Goal: Find specific page/section: Find specific page/section

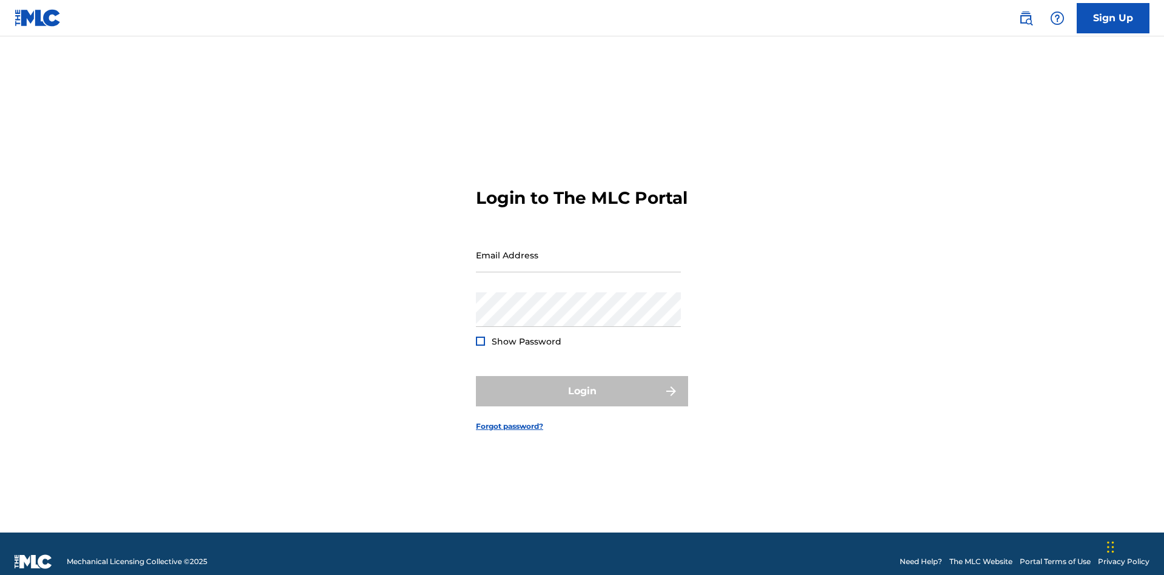
scroll to position [16, 0]
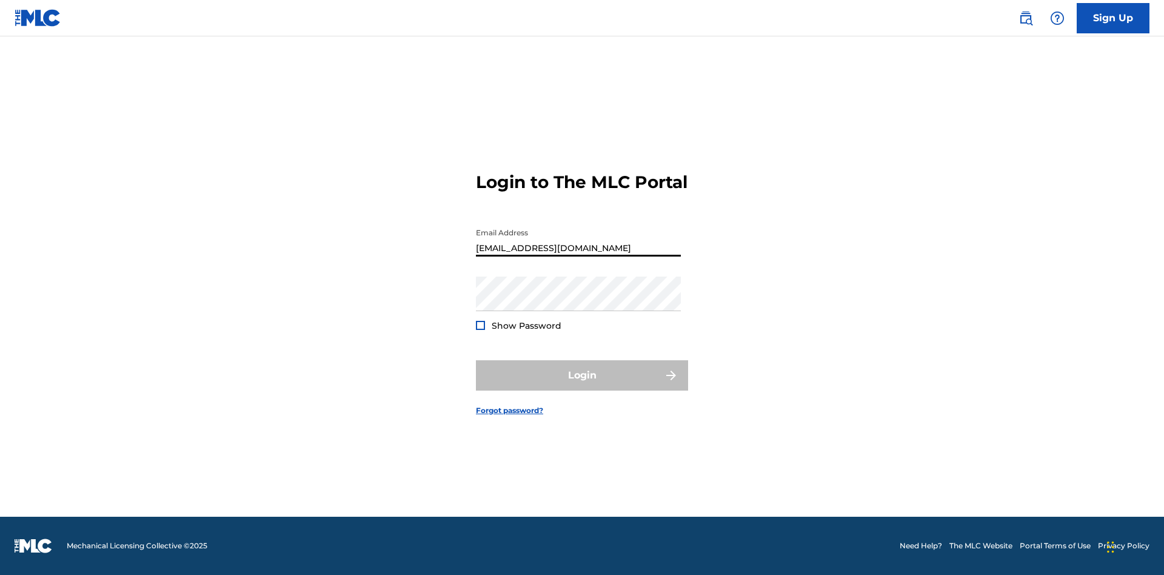
scroll to position [0, 39]
type input "240b4aa9-f93a-4811-b82d-48bb69760ffa@mailslurp.com"
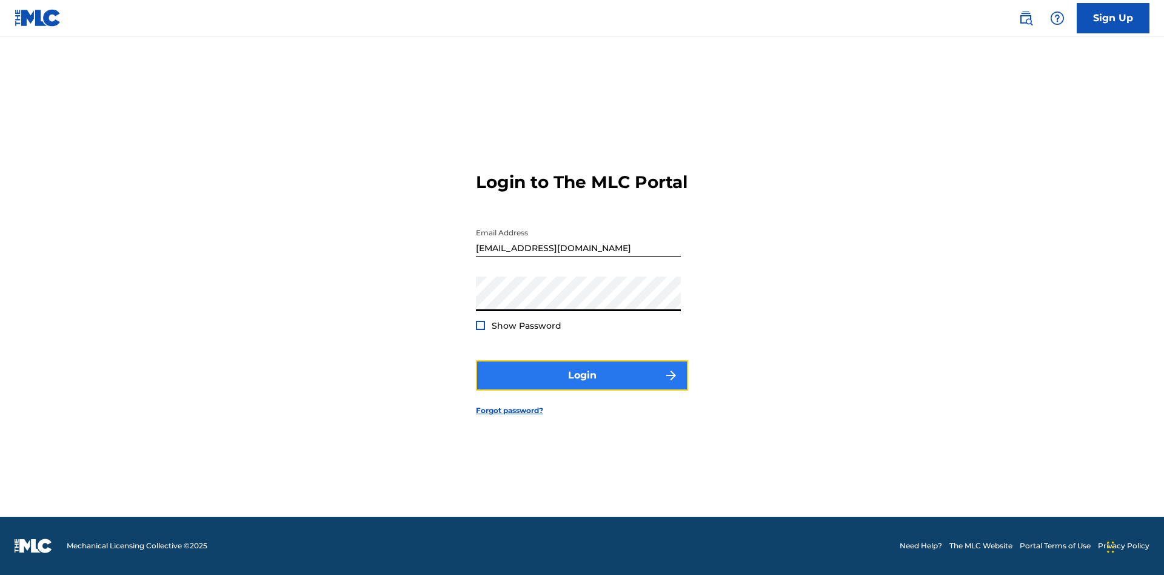
click at [582, 386] on button "Login" at bounding box center [582, 375] width 212 height 30
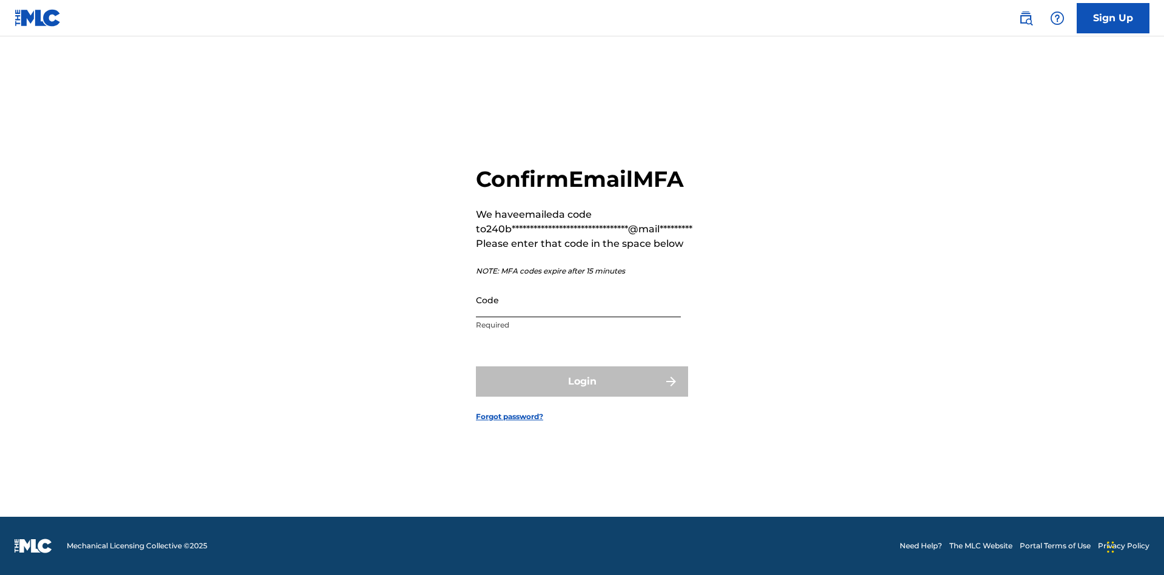
click at [578, 300] on input "Code" at bounding box center [578, 300] width 205 height 35
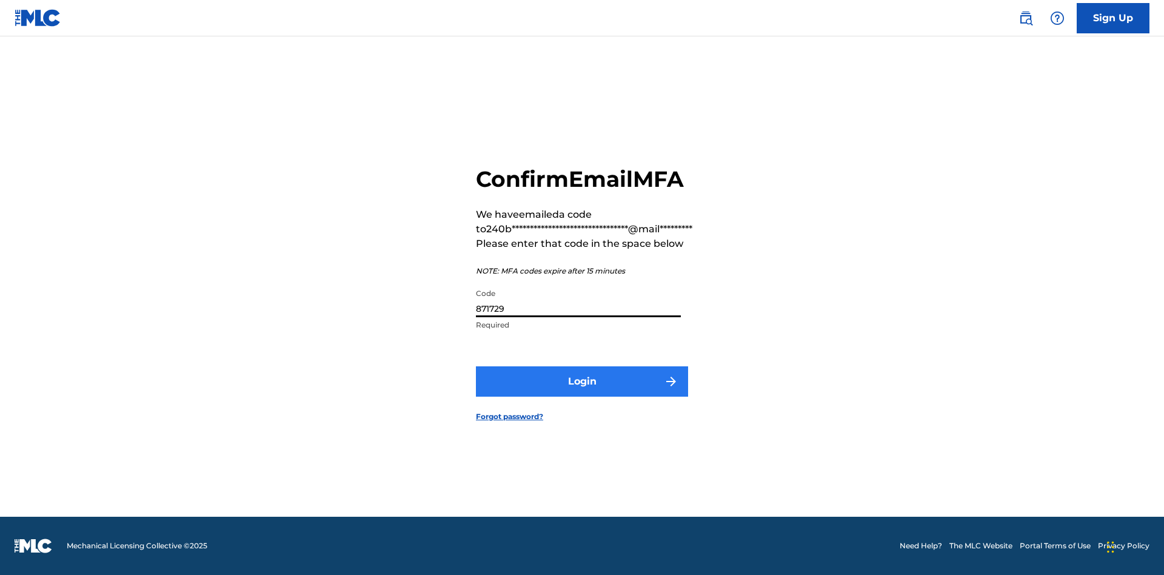
type input "871729"
click at [582, 381] on button "Login" at bounding box center [582, 381] width 212 height 30
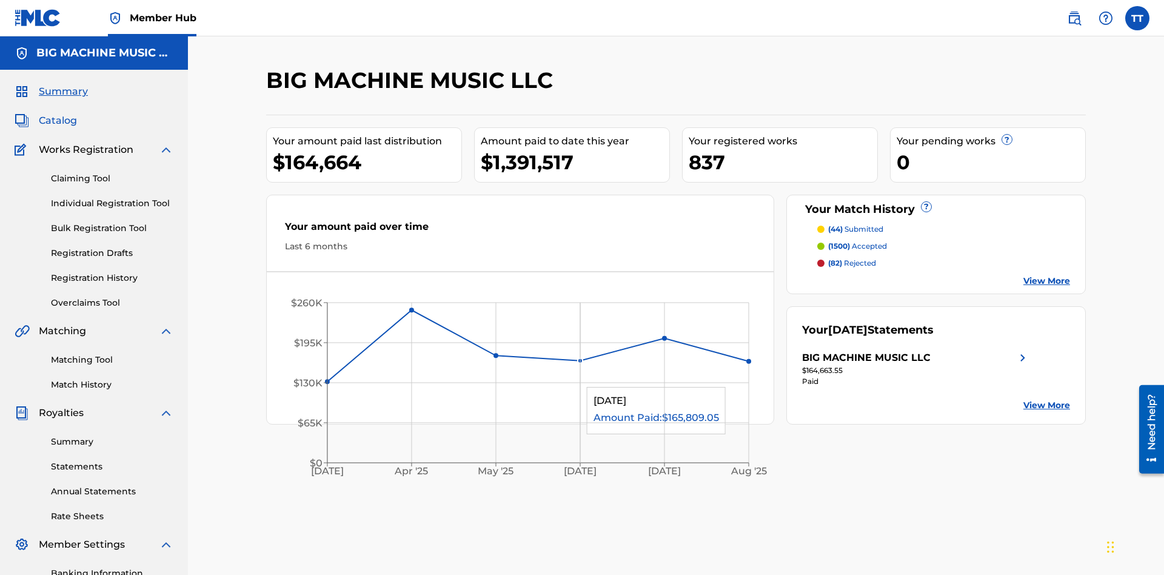
click at [58, 113] on span "Catalog" at bounding box center [58, 120] width 38 height 15
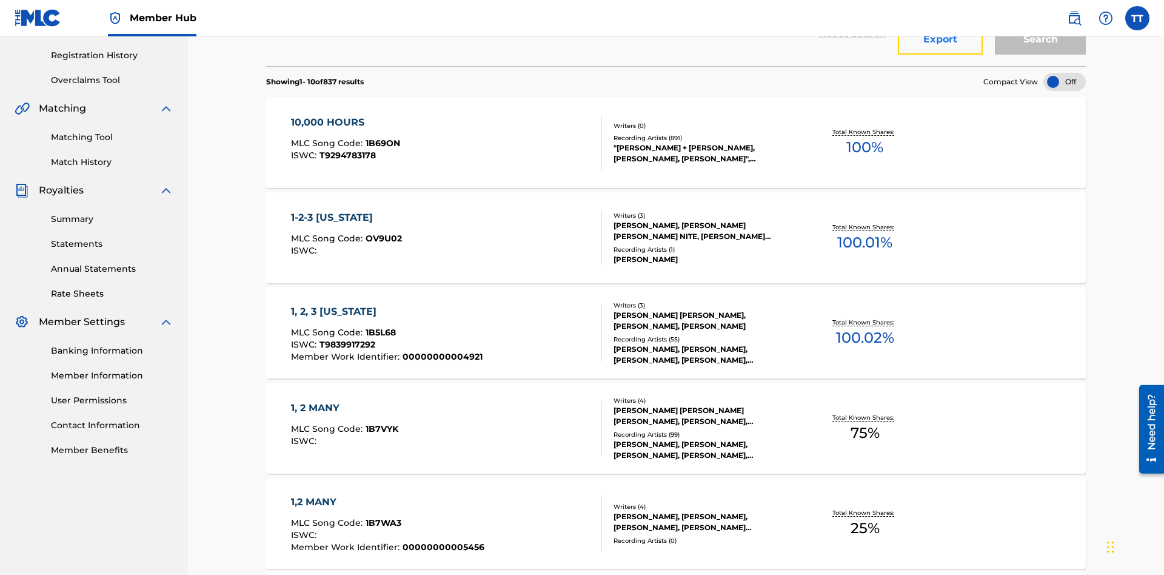
click at [940, 55] on button "Export" at bounding box center [940, 39] width 85 height 30
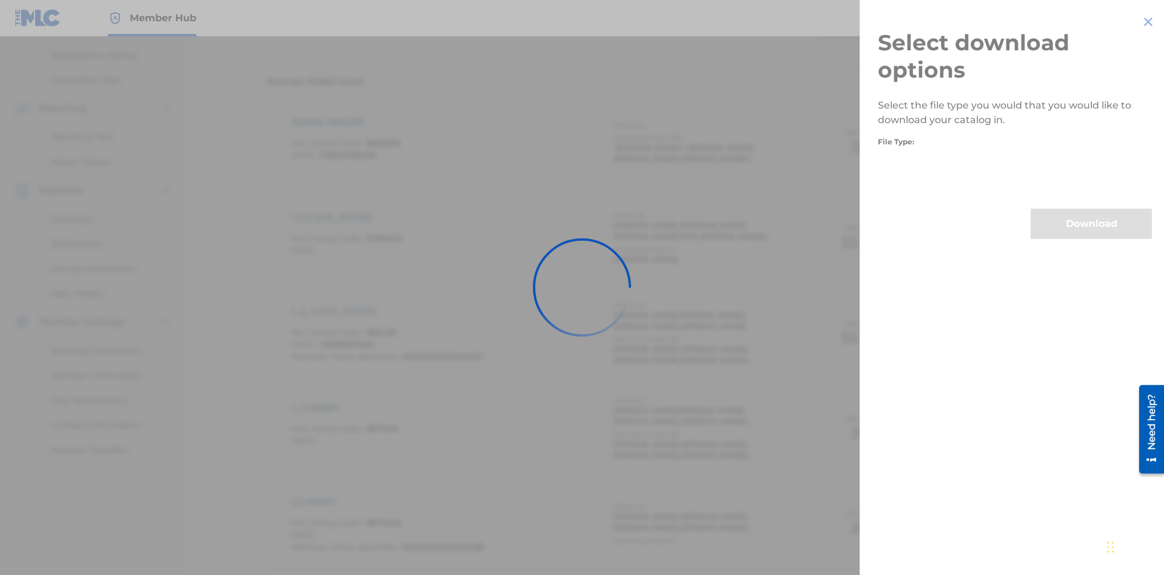
scroll to position [174, 0]
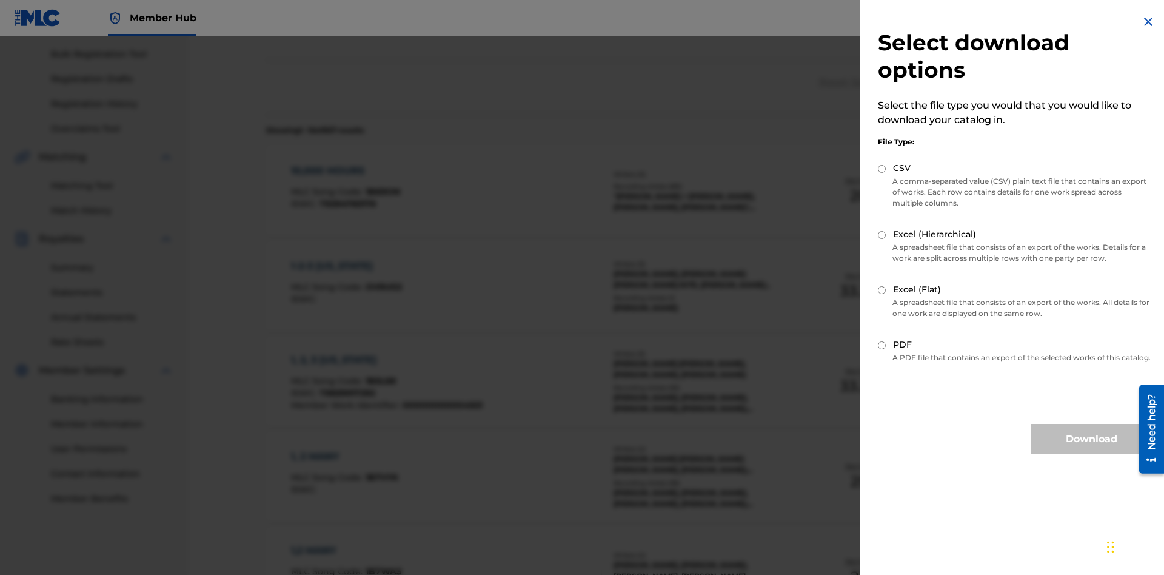
click at [882, 169] on input "CSV" at bounding box center [882, 169] width 8 height 8
radio input "true"
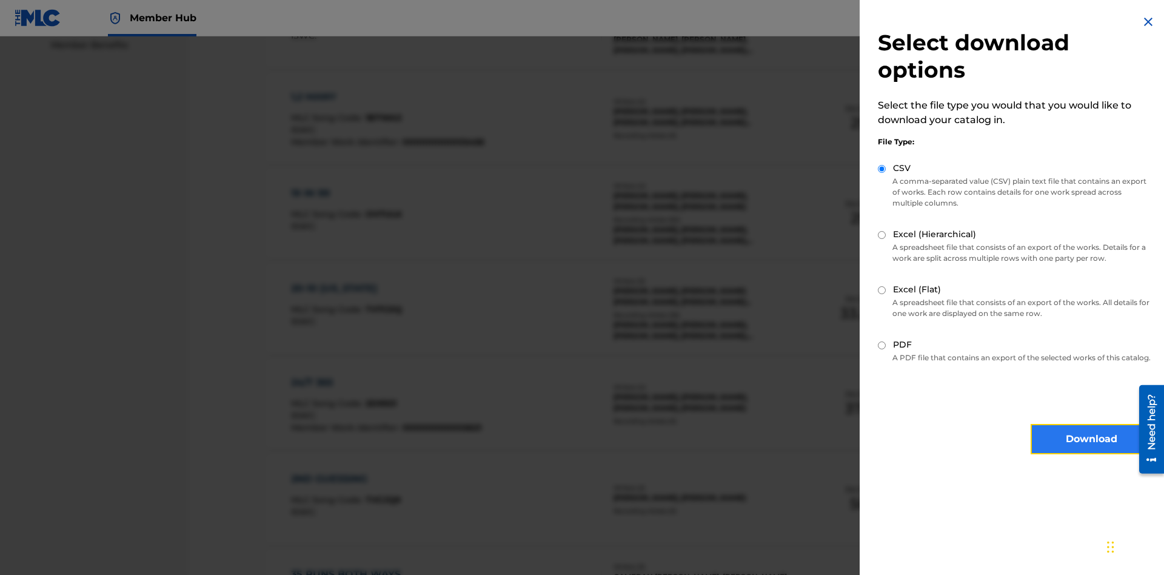
click at [1091, 450] on button "Download" at bounding box center [1091, 439] width 121 height 30
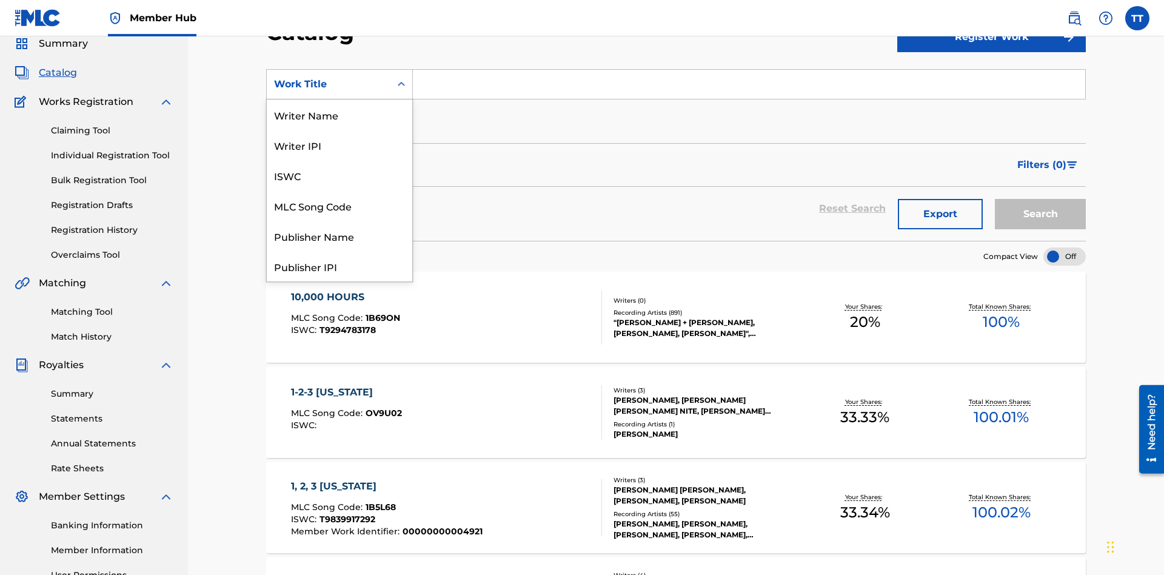
scroll to position [182, 0]
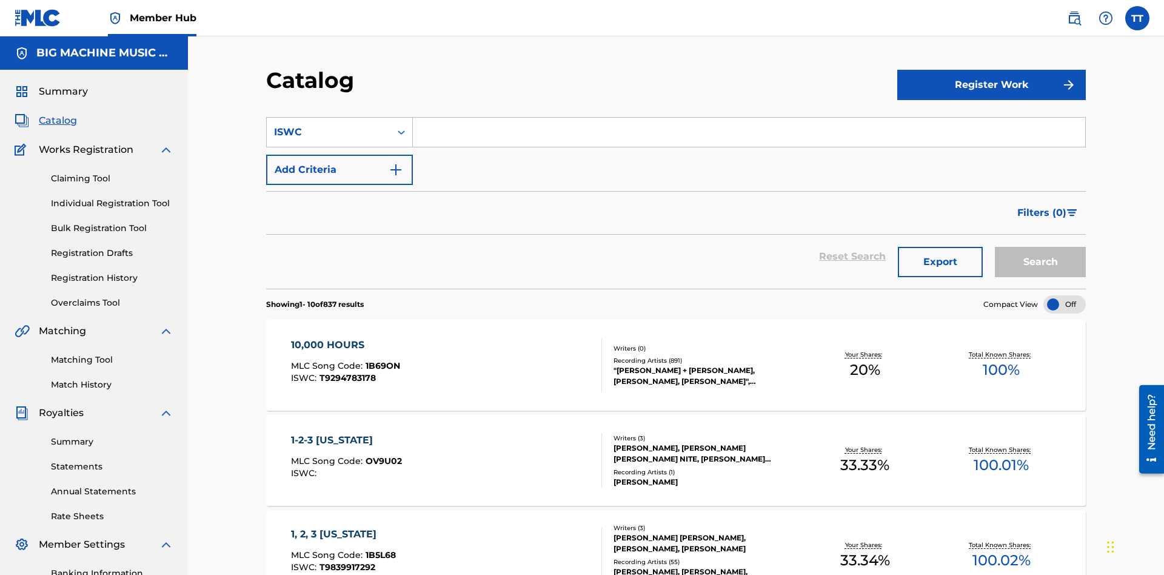
click at [749, 118] on input "Search Form" at bounding box center [749, 132] width 672 height 29
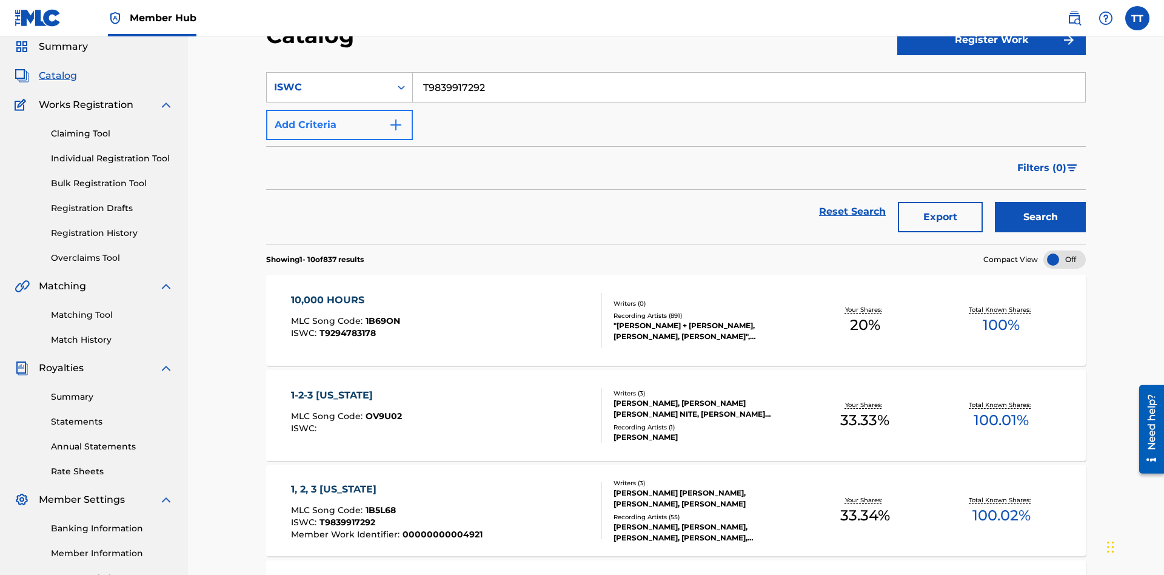
type input "T9839917292"
click at [340, 110] on button "Add Criteria" at bounding box center [339, 125] width 147 height 30
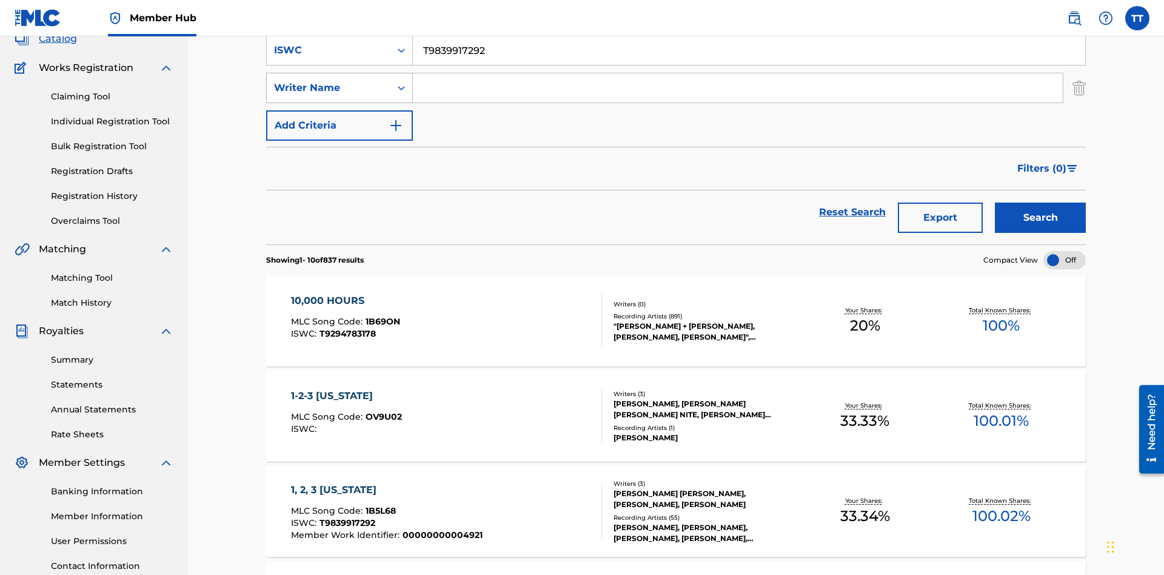
click at [329, 84] on div "Writer Name" at bounding box center [328, 88] width 109 height 15
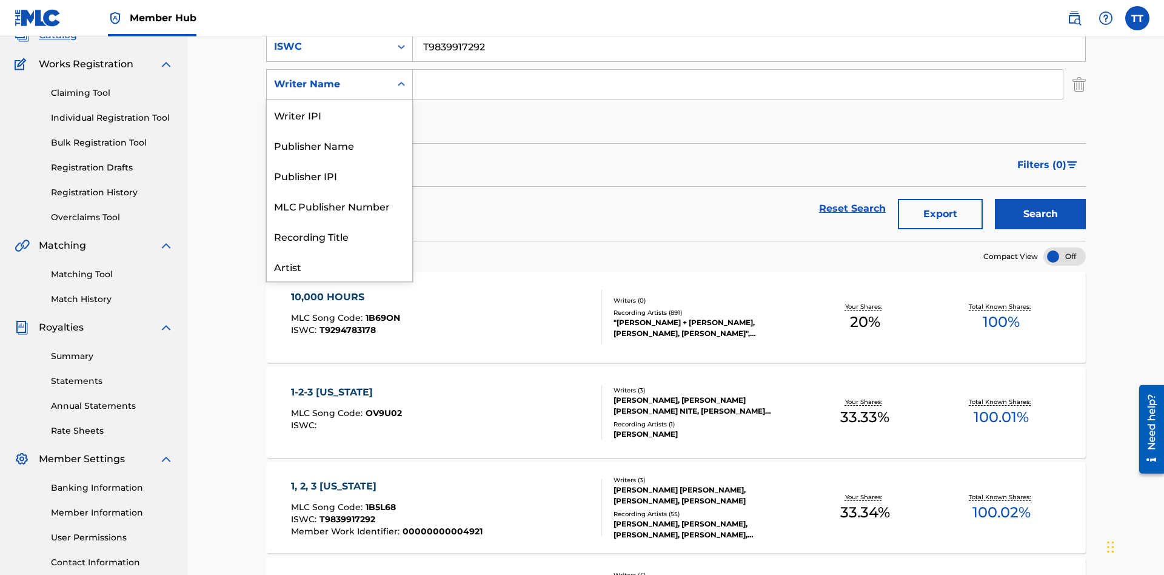
scroll to position [61, 0]
click at [340, 99] on div "Publisher Name" at bounding box center [340, 84] width 146 height 30
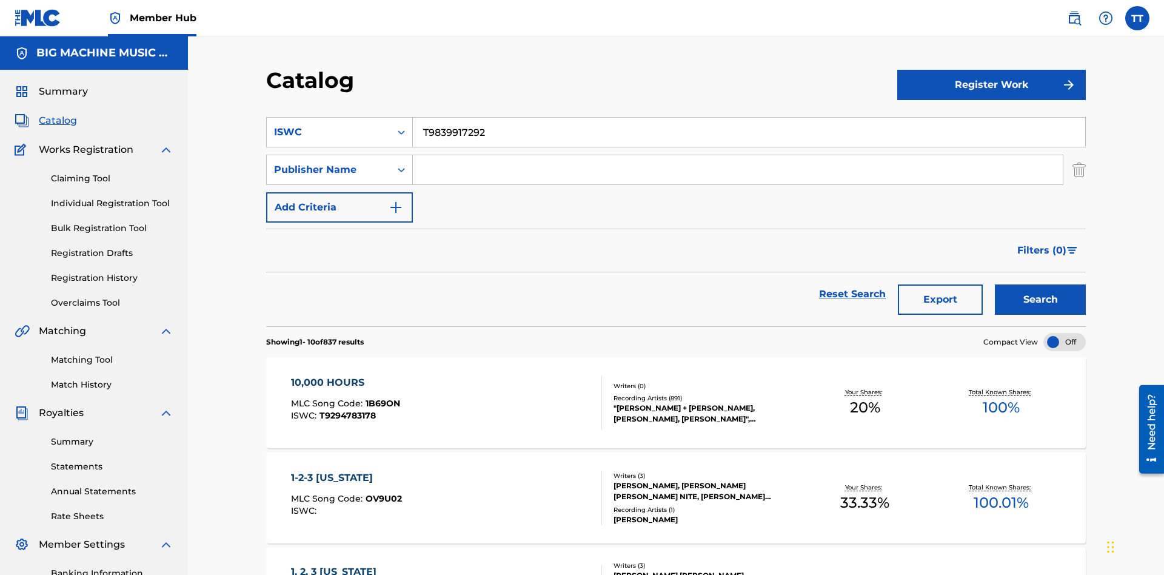
click at [738, 155] on input "Search Form" at bounding box center [738, 169] width 650 height 29
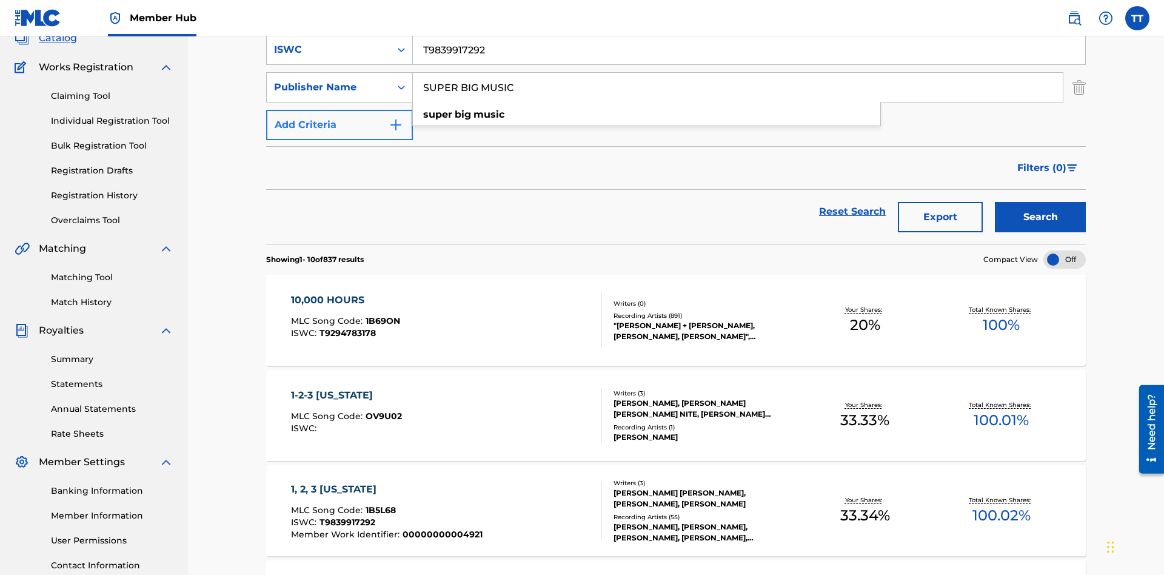
type input "SUPER BIG MUSIC"
click at [340, 110] on button "Add Criteria" at bounding box center [339, 125] width 147 height 30
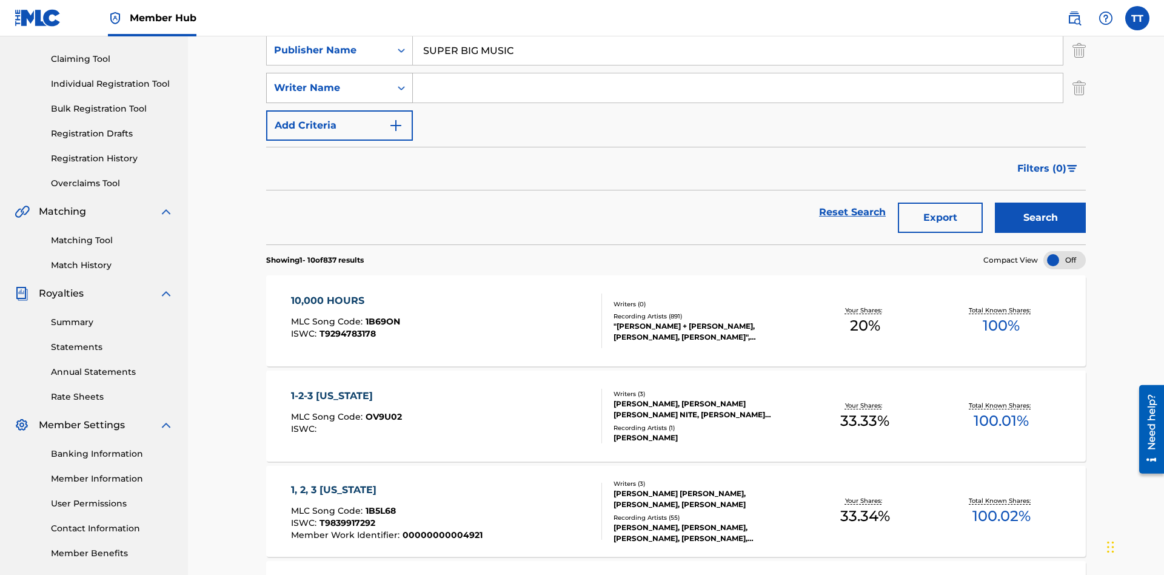
click at [329, 84] on div "Writer Name" at bounding box center [328, 88] width 109 height 15
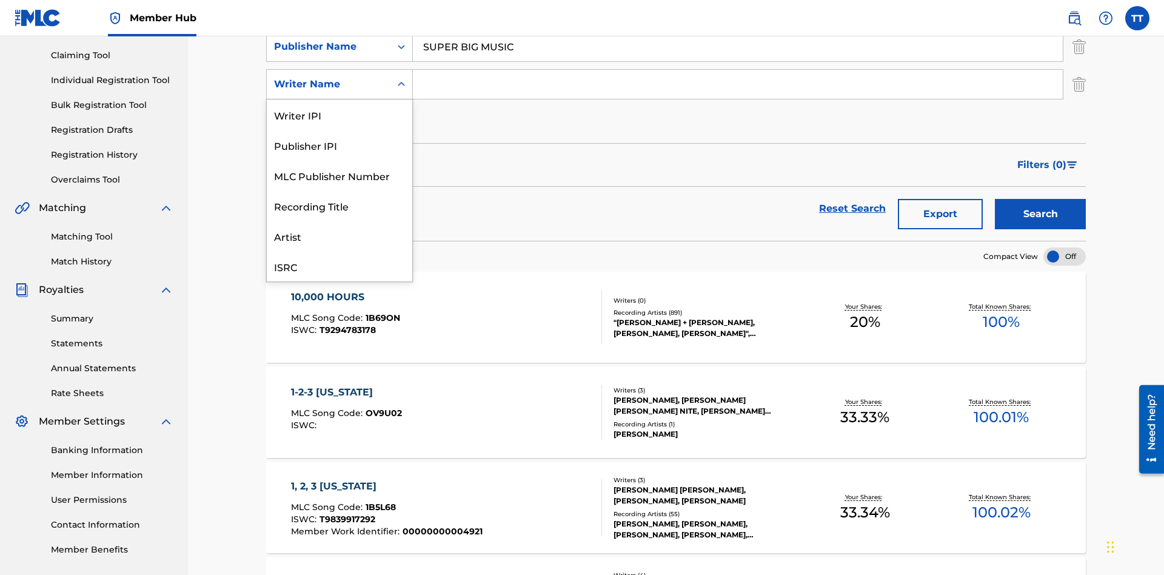
scroll to position [30, 0]
click at [340, 145] on div "MLC Publisher Number" at bounding box center [340, 145] width 146 height 30
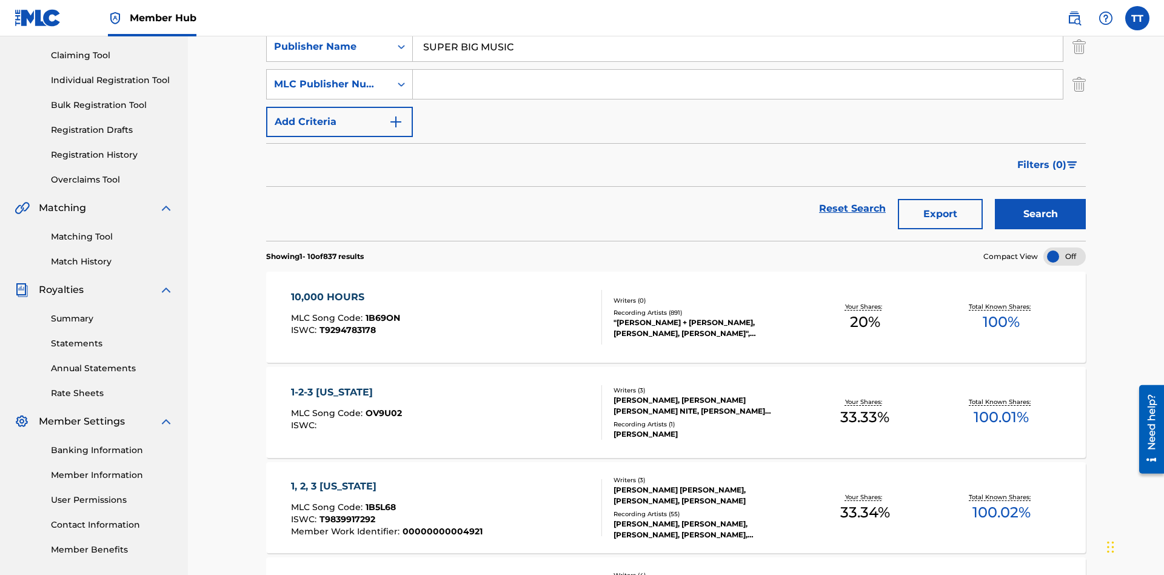
click at [738, 87] on input "Search Form" at bounding box center [738, 84] width 650 height 29
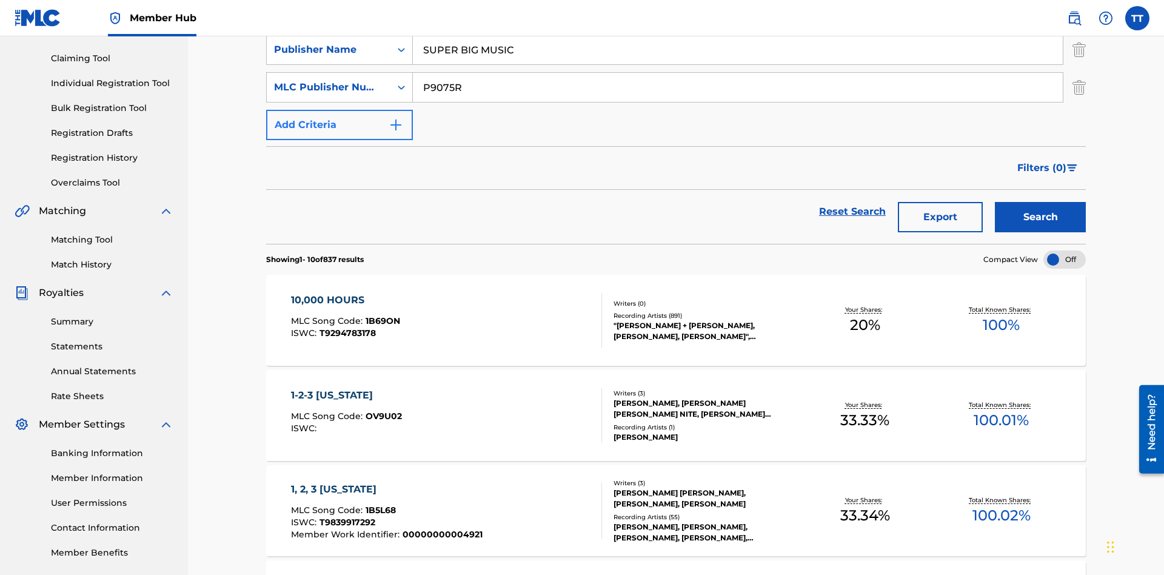
type input "P9075R"
click at [340, 110] on button "Add Criteria" at bounding box center [339, 125] width 147 height 30
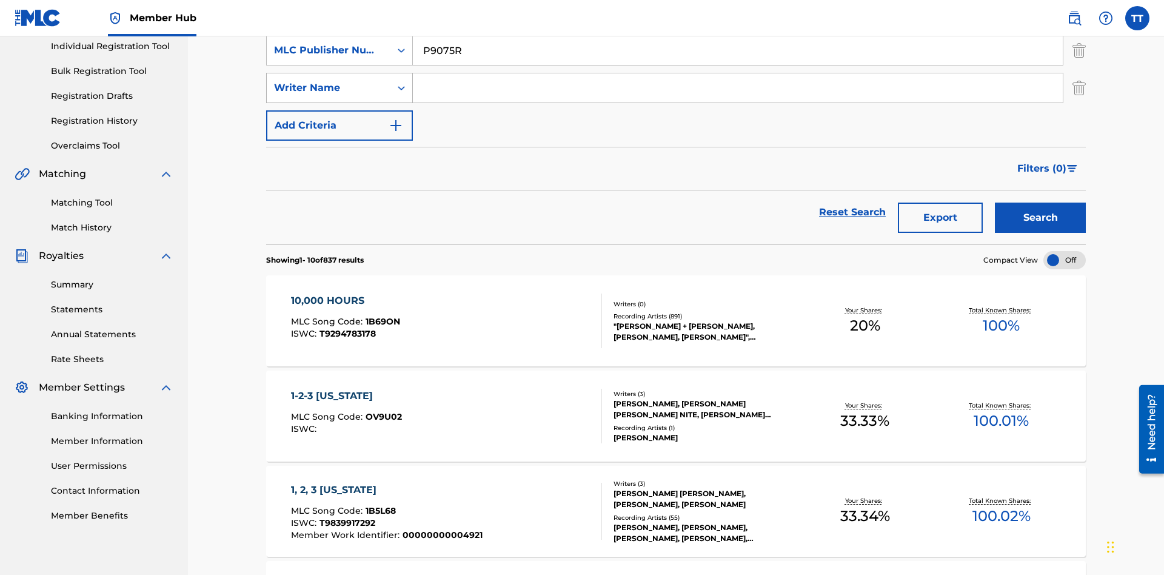
click at [329, 84] on div "Writer Name" at bounding box center [328, 88] width 109 height 15
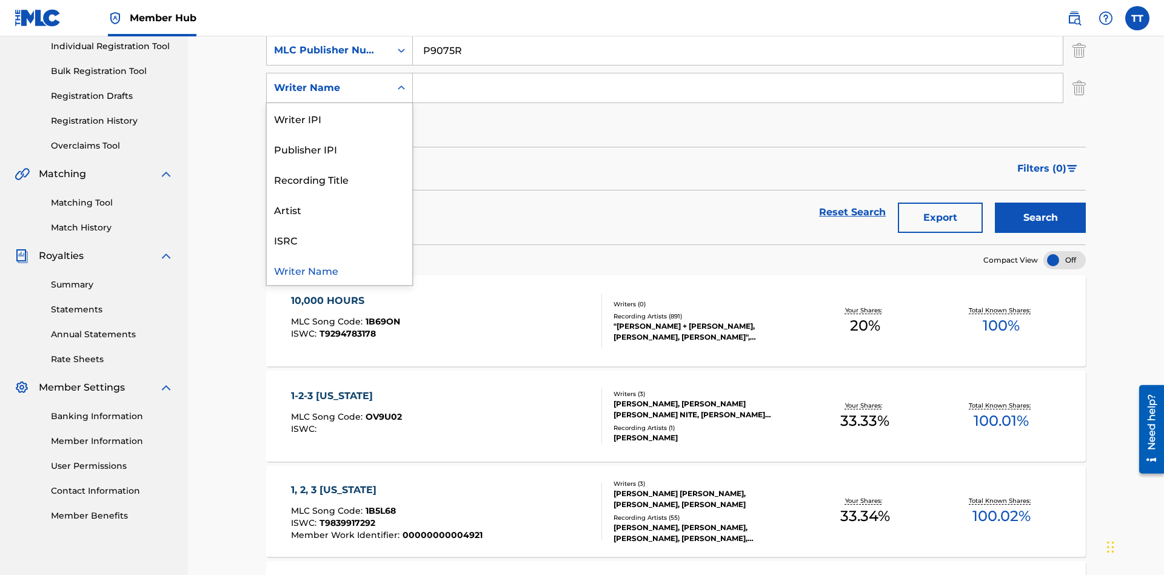
scroll to position [161, 0]
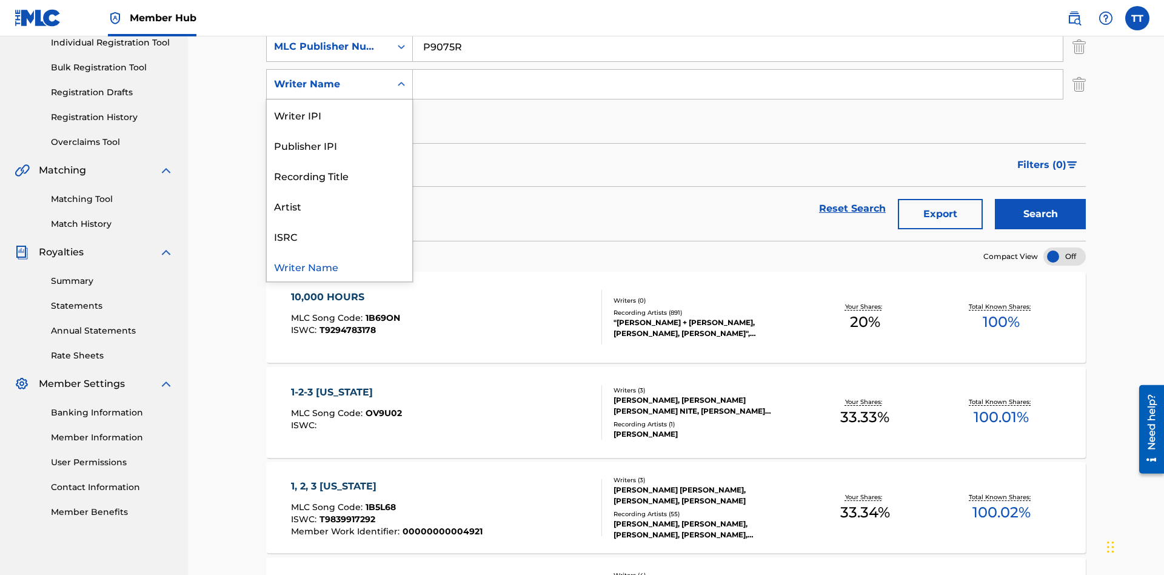
click at [340, 266] on div "Writer Name" at bounding box center [340, 266] width 146 height 30
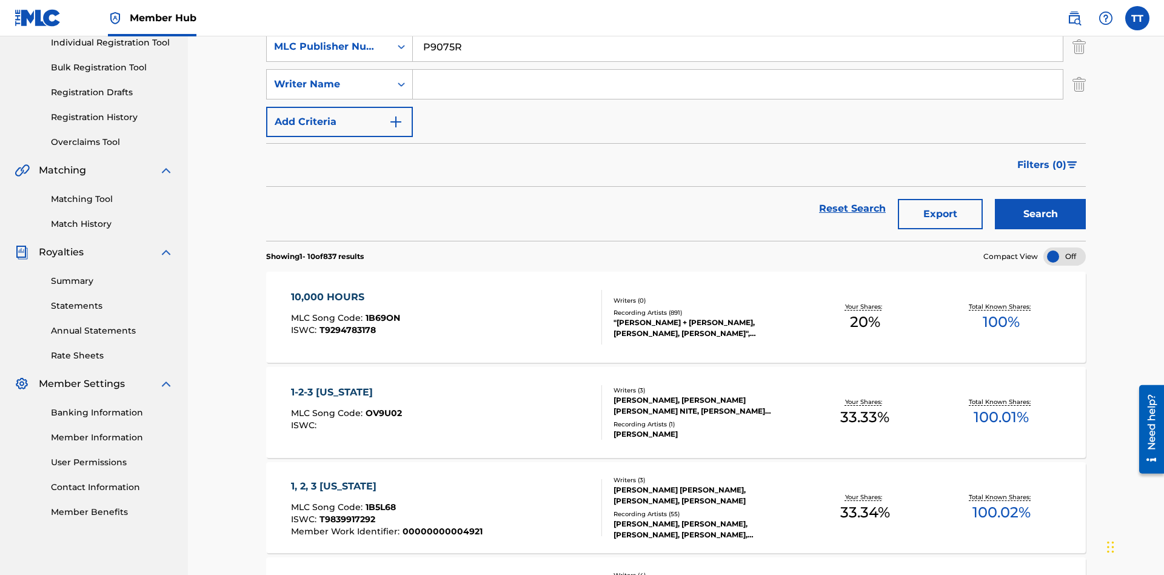
click at [738, 87] on input "Search Form" at bounding box center [738, 84] width 650 height 29
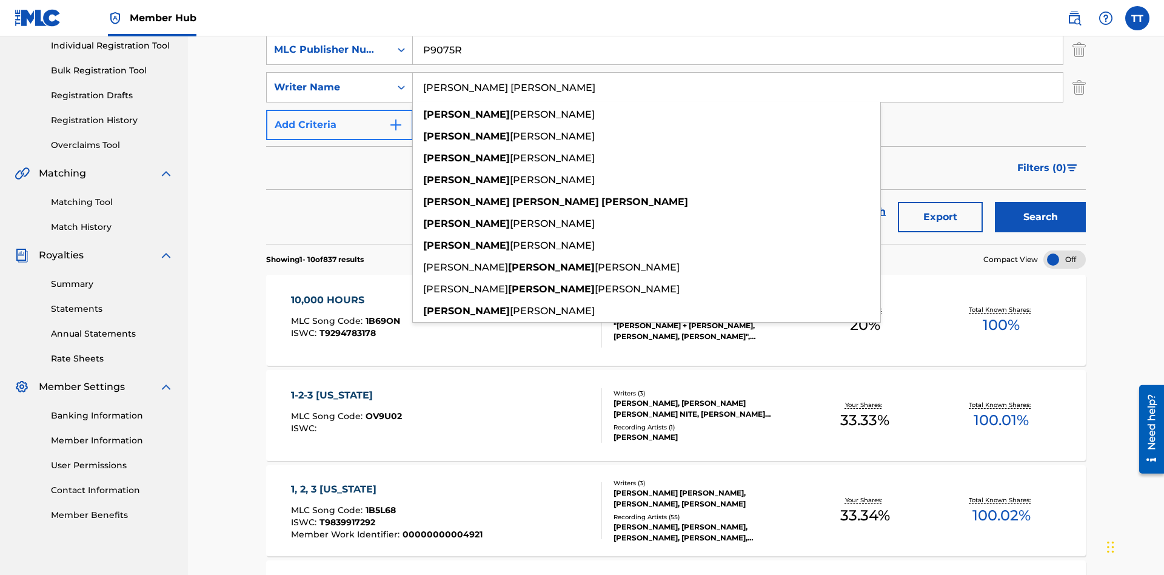
type input "JUSTIN ALLEN EBACH"
click at [340, 110] on button "Add Criteria" at bounding box center [339, 125] width 147 height 30
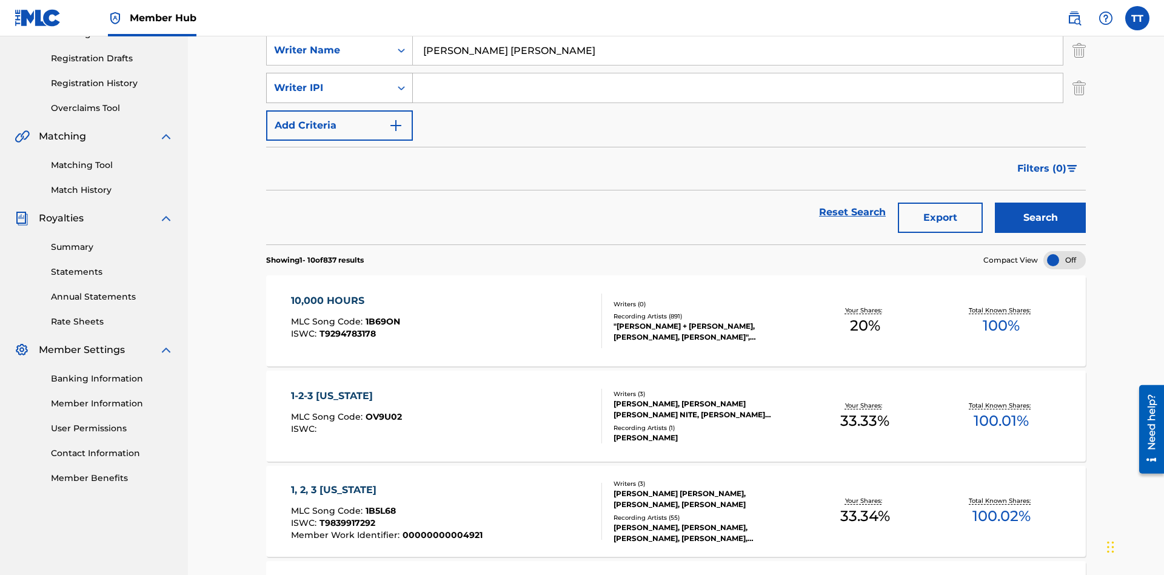
click at [329, 84] on div "Writer IPI" at bounding box center [328, 88] width 109 height 15
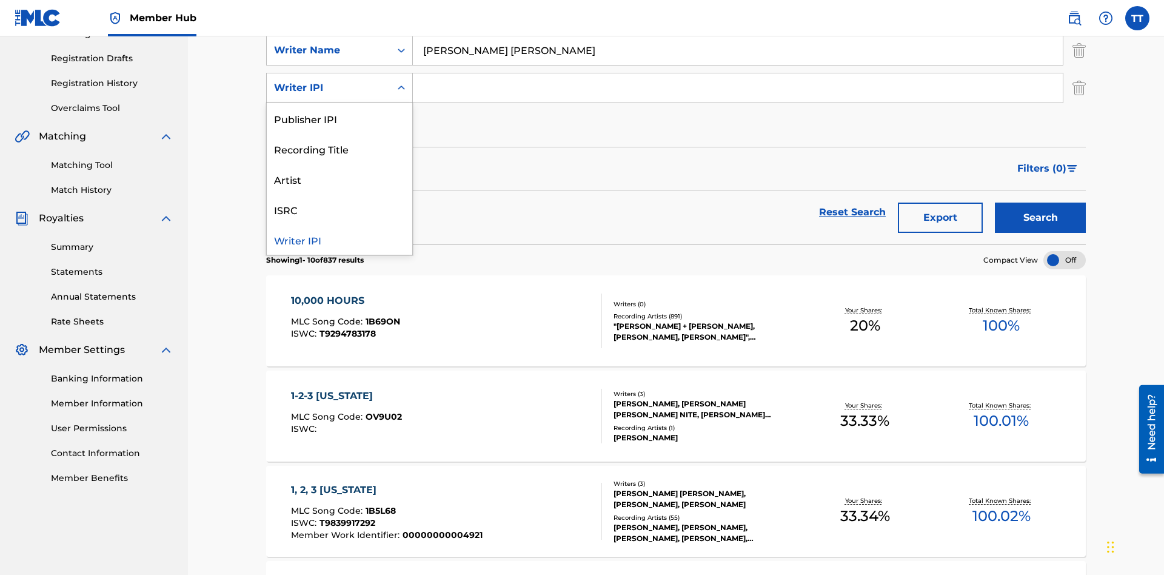
scroll to position [198, 0]
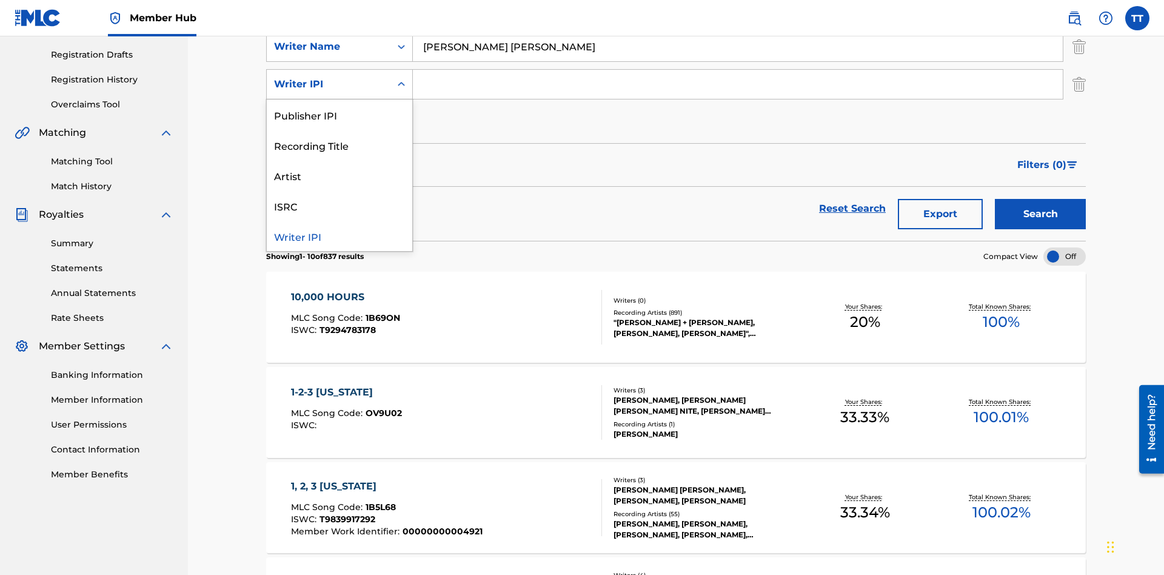
click at [340, 236] on div "Writer IPI" at bounding box center [340, 236] width 146 height 30
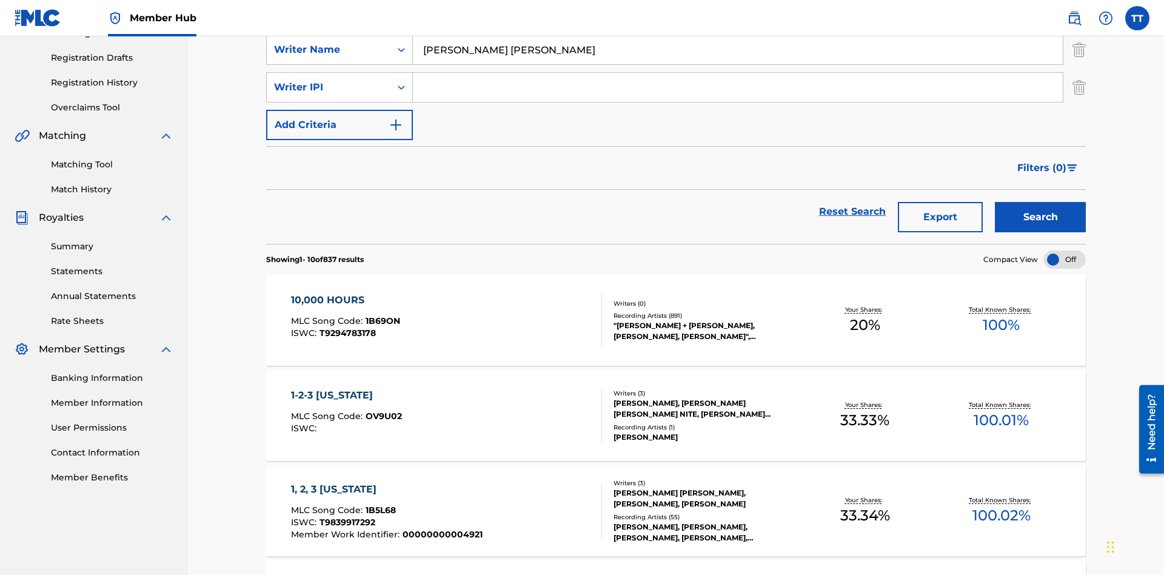
click at [738, 87] on input "Search Form" at bounding box center [738, 87] width 650 height 29
type input "00614973923"
click at [340, 110] on button "Add Criteria" at bounding box center [339, 125] width 147 height 30
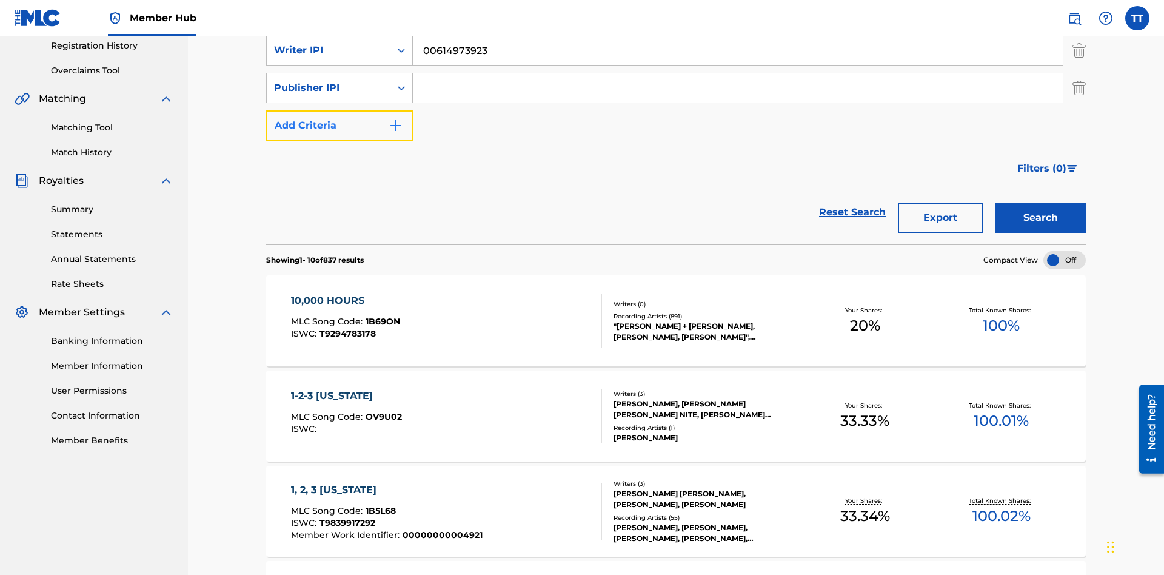
scroll to position [236, 0]
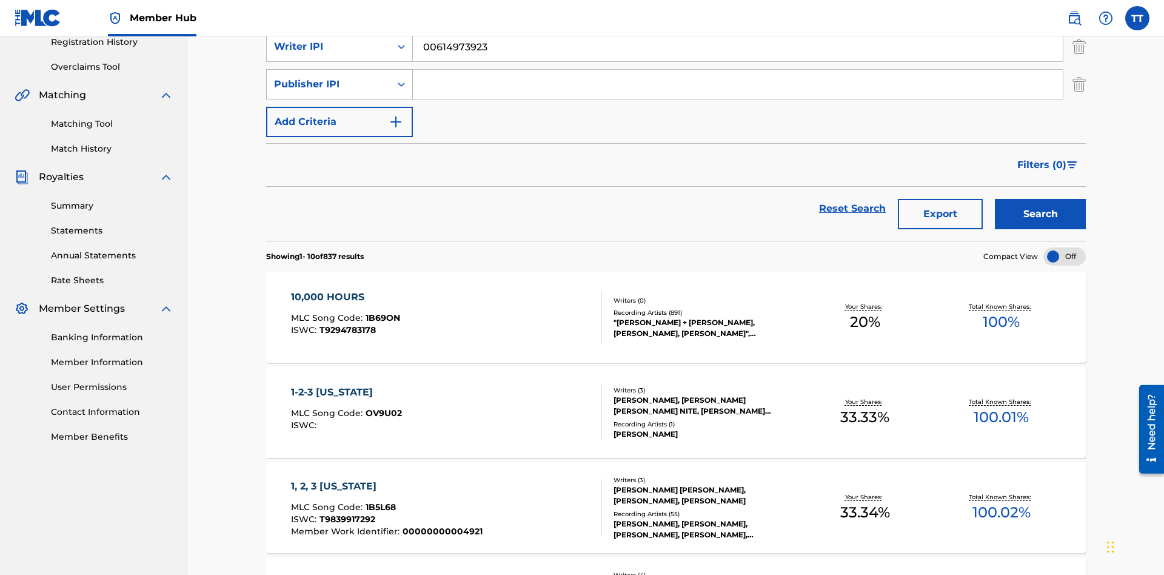
click at [329, 84] on div "Publisher IPI" at bounding box center [328, 84] width 109 height 15
click at [340, 206] on div "Publisher IPI" at bounding box center [340, 205] width 146 height 30
click at [738, 87] on input "Search Form" at bounding box center [738, 84] width 650 height 29
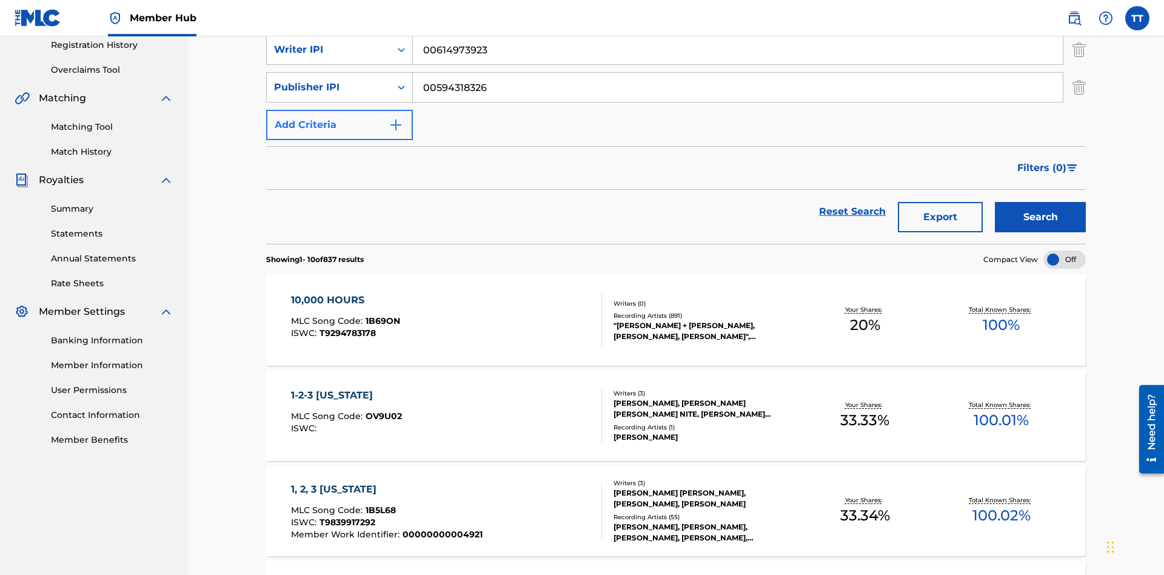
type input "00594318326"
click at [340, 110] on button "Add Criteria" at bounding box center [339, 125] width 147 height 30
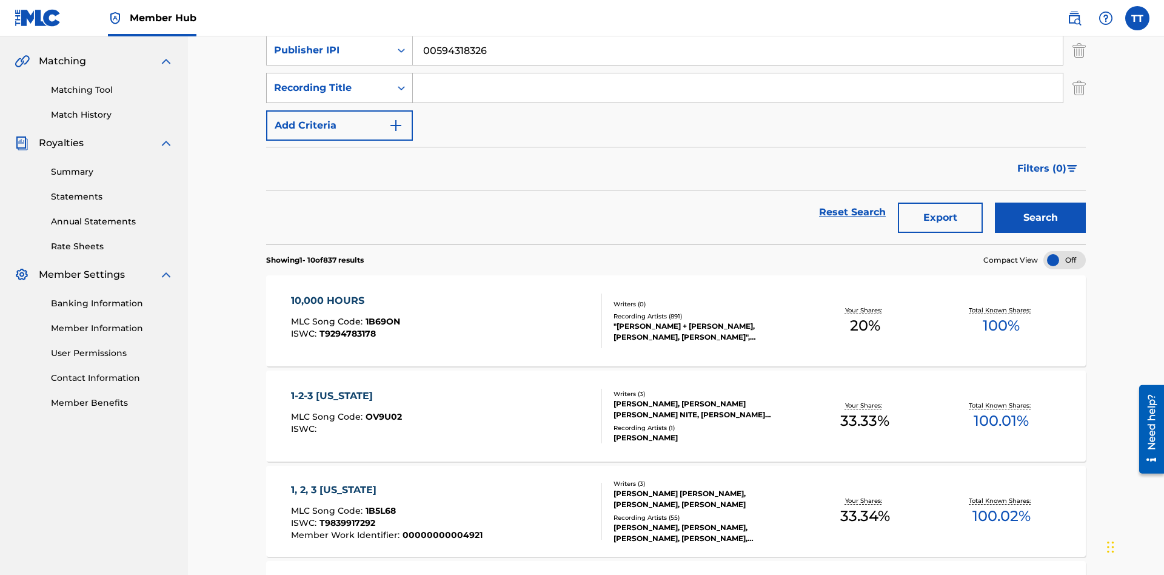
click at [329, 84] on div "Recording Title" at bounding box center [328, 88] width 109 height 15
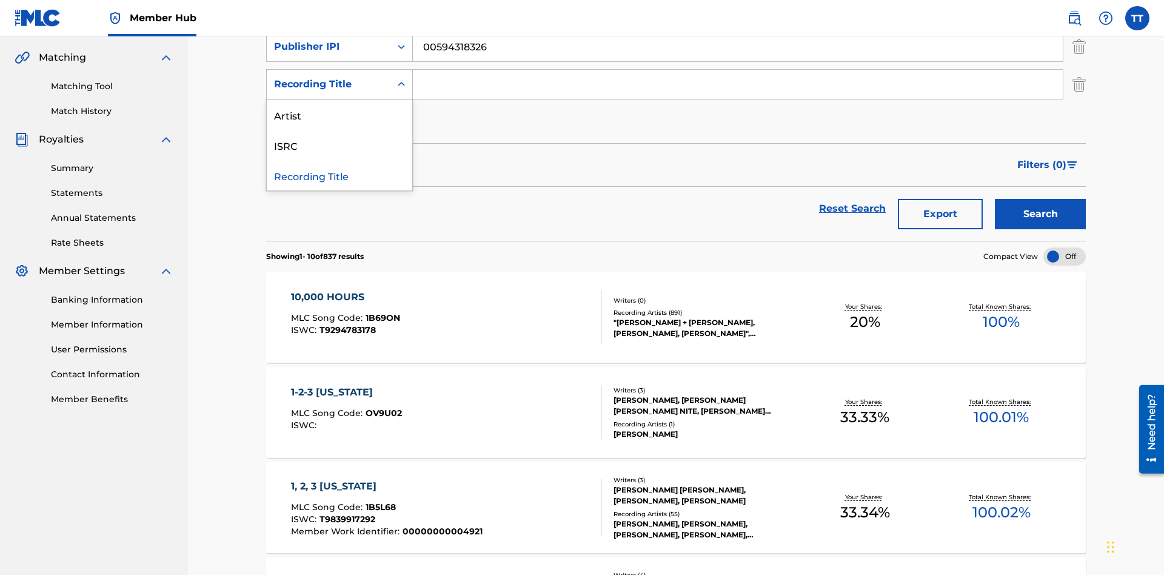
click at [340, 115] on div "Artist" at bounding box center [340, 114] width 146 height 30
click at [738, 87] on input "Search Form" at bounding box center [738, 84] width 650 height 29
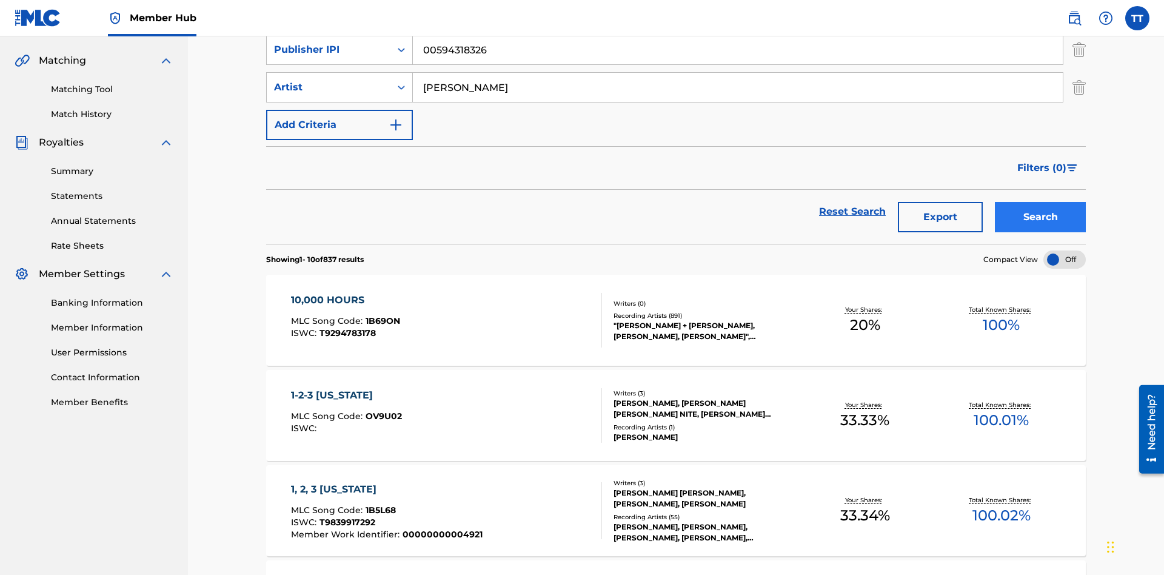
type input "BRETT YOUNG"
click at [1040, 202] on button "Search" at bounding box center [1040, 217] width 91 height 30
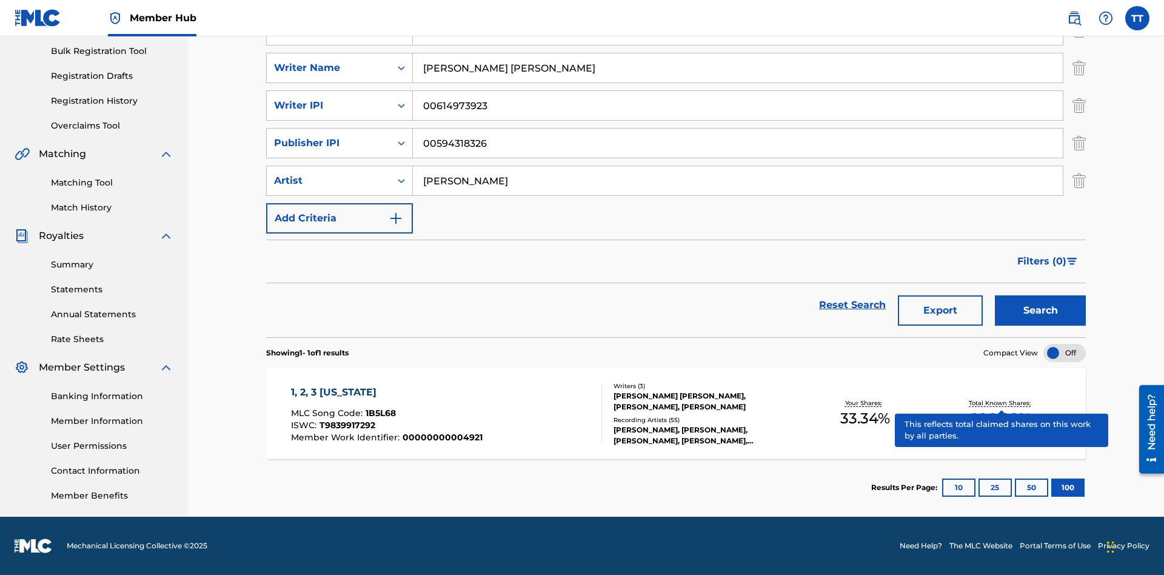
click at [379, 413] on span "1B5L68" at bounding box center [381, 412] width 30 height 11
